Goal: Answer question/provide support: Share knowledge or assist other users

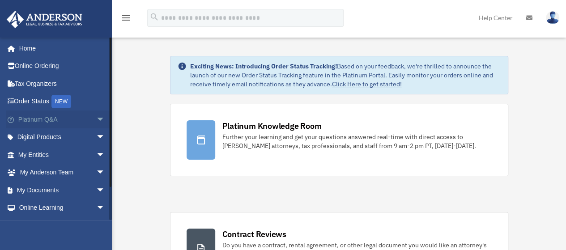
click at [40, 121] on link "Platinum Q&A arrow_drop_down" at bounding box center [62, 120] width 112 height 18
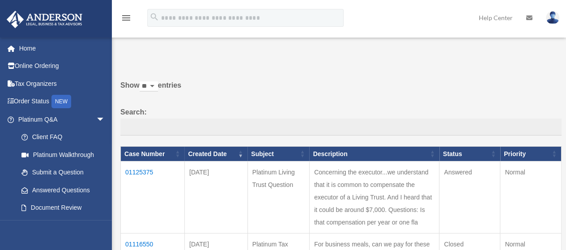
scroll to position [45, 0]
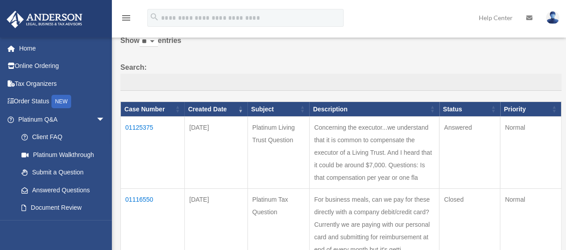
click at [139, 127] on td "01125375" at bounding box center [153, 153] width 64 height 72
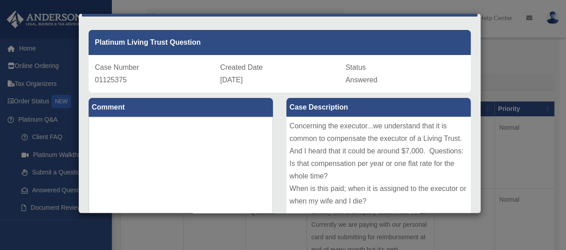
scroll to position [0, 0]
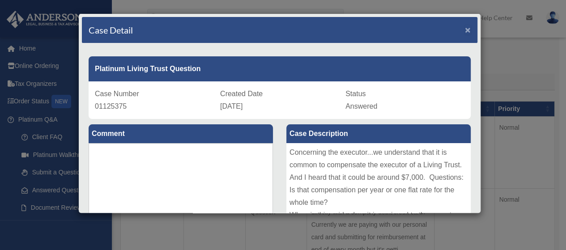
click at [465, 27] on span "×" at bounding box center [468, 30] width 6 height 10
